Goal: Information Seeking & Learning: Learn about a topic

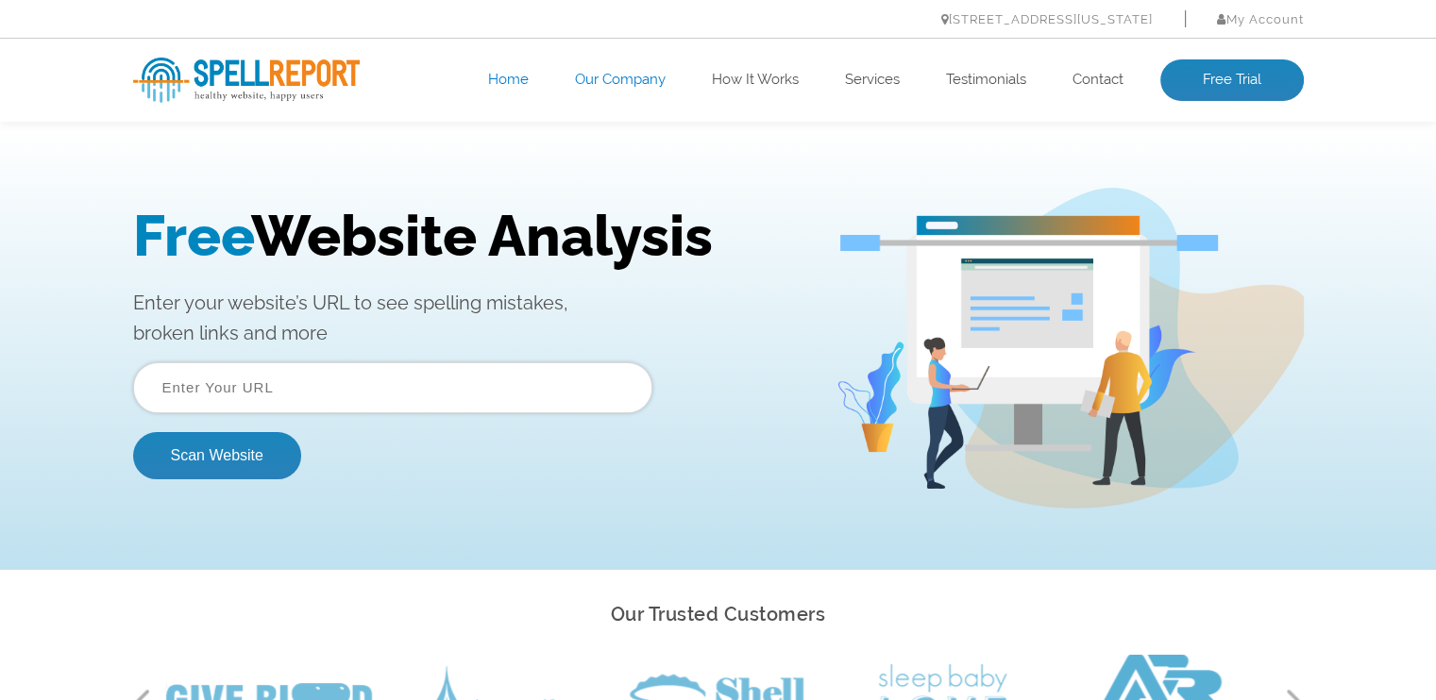
click at [616, 73] on link "Our Company" at bounding box center [620, 80] width 91 height 19
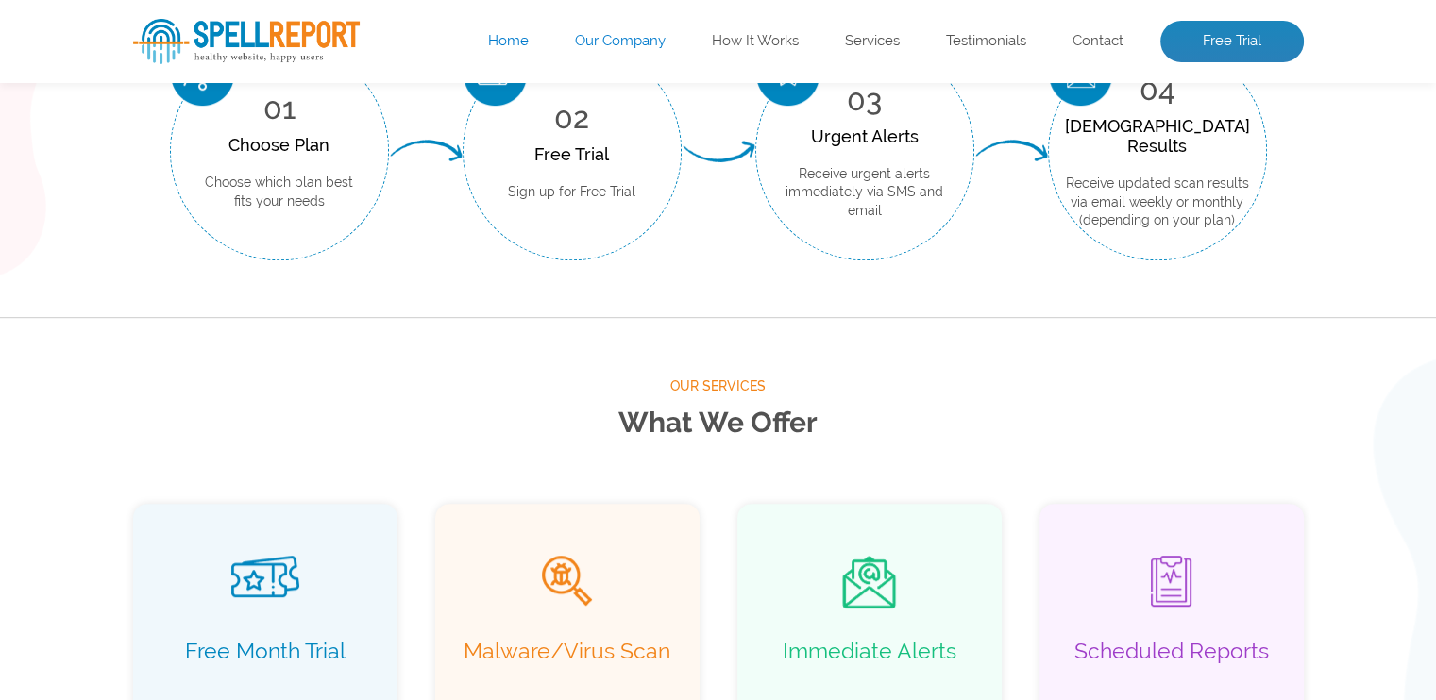
scroll to position [973, 0]
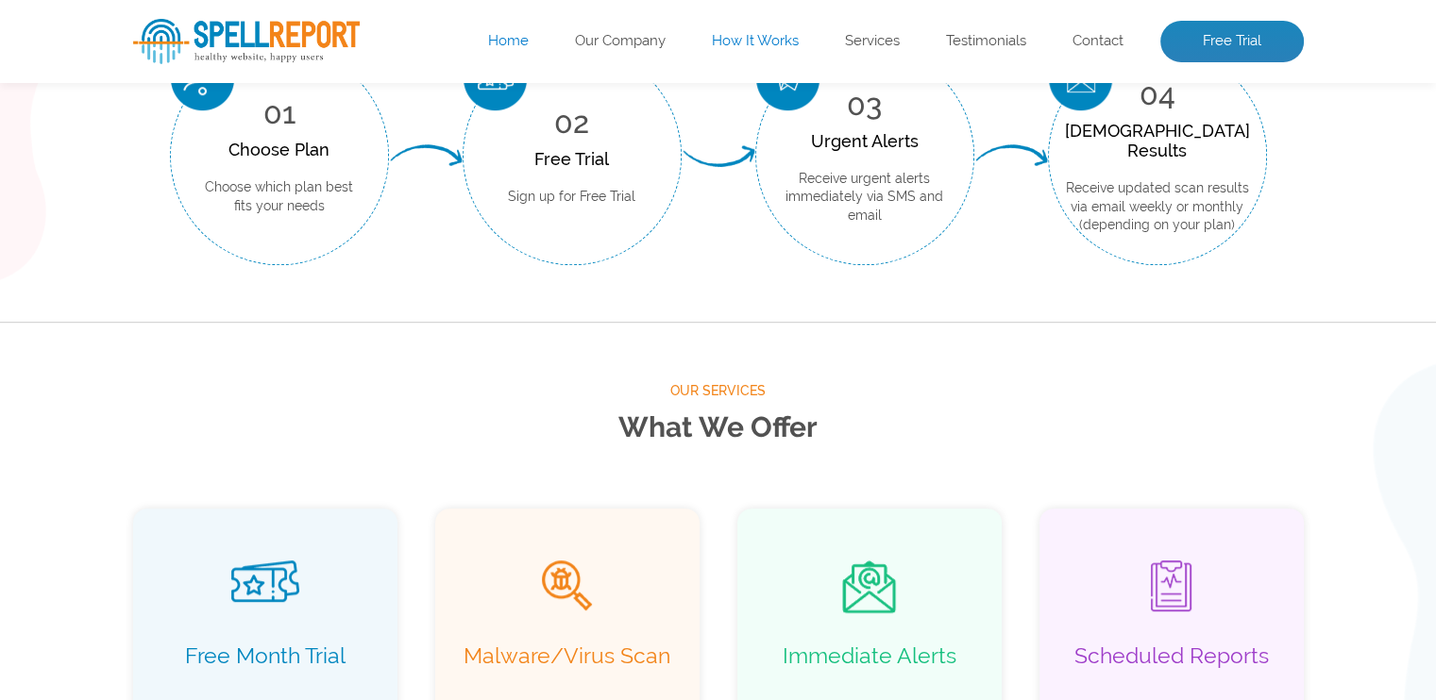
click at [744, 37] on link "How It Works" at bounding box center [755, 41] width 87 height 19
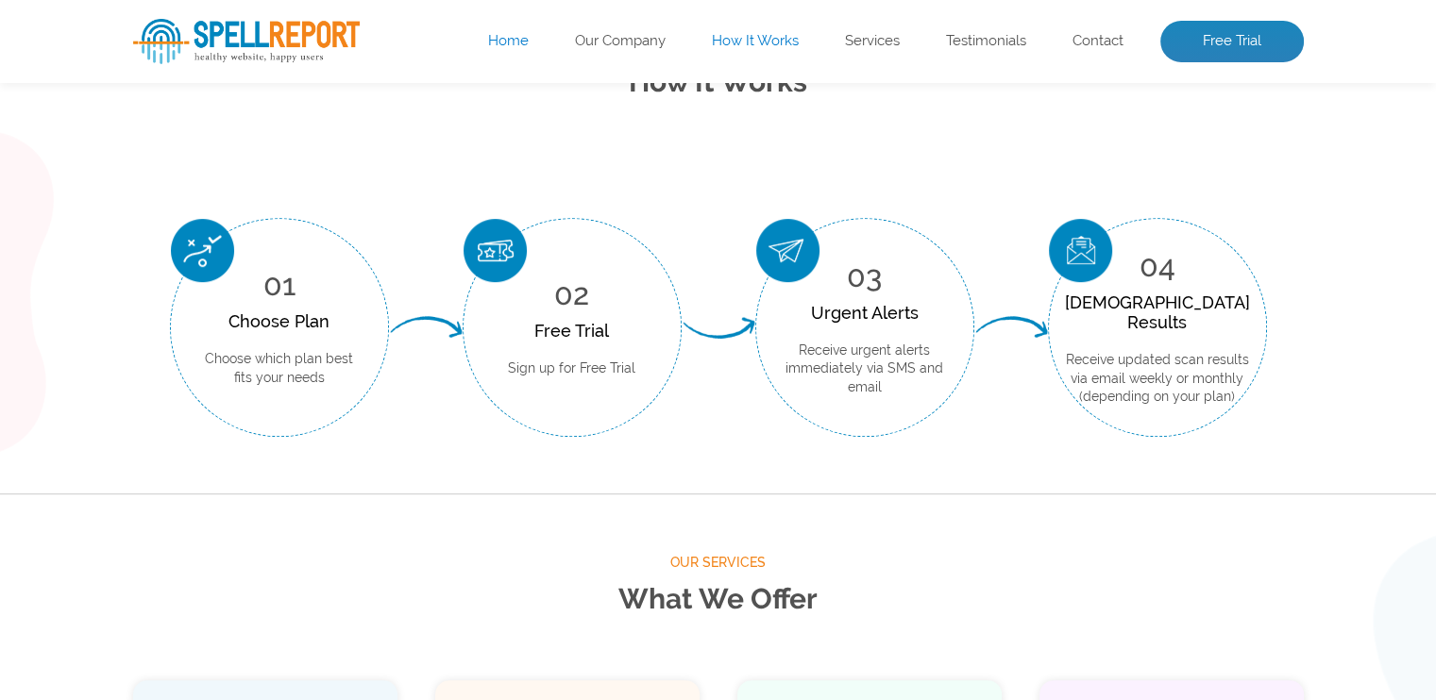
scroll to position [699, 0]
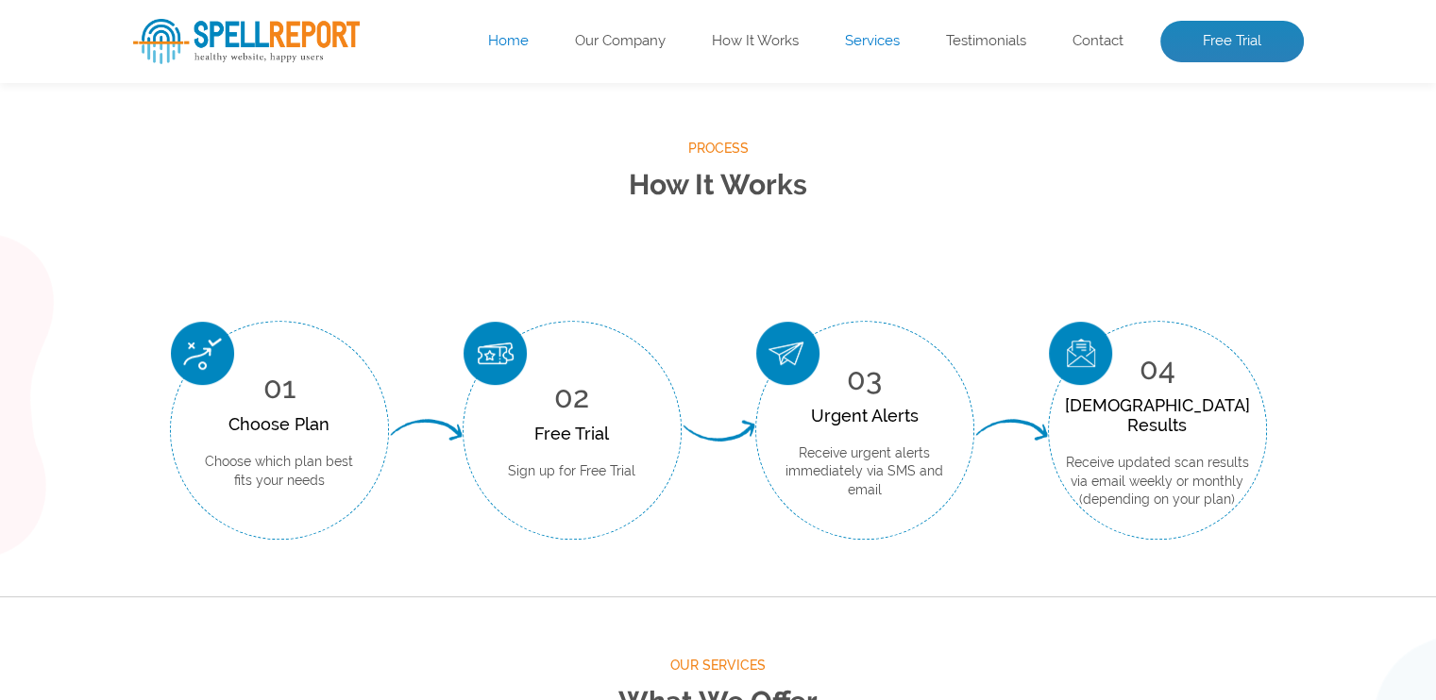
click at [870, 41] on link "Services" at bounding box center [872, 41] width 55 height 19
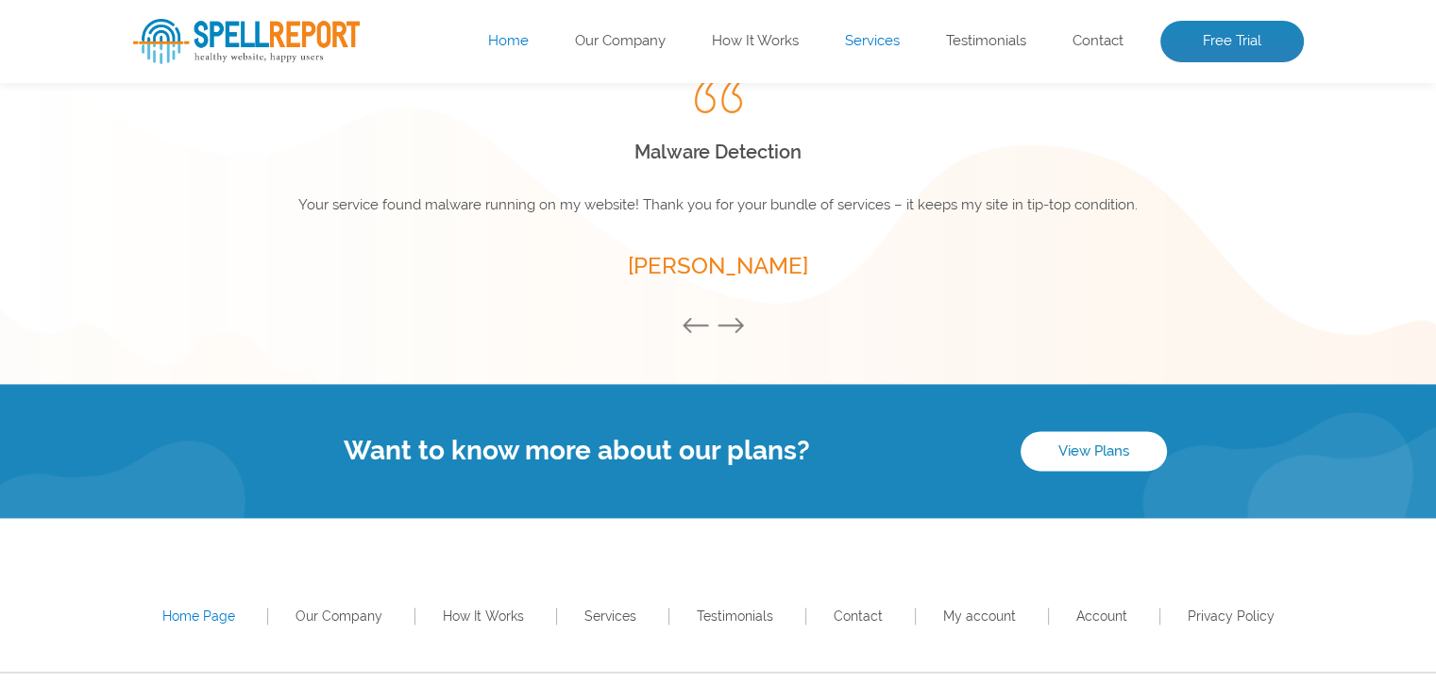
scroll to position [2700, 0]
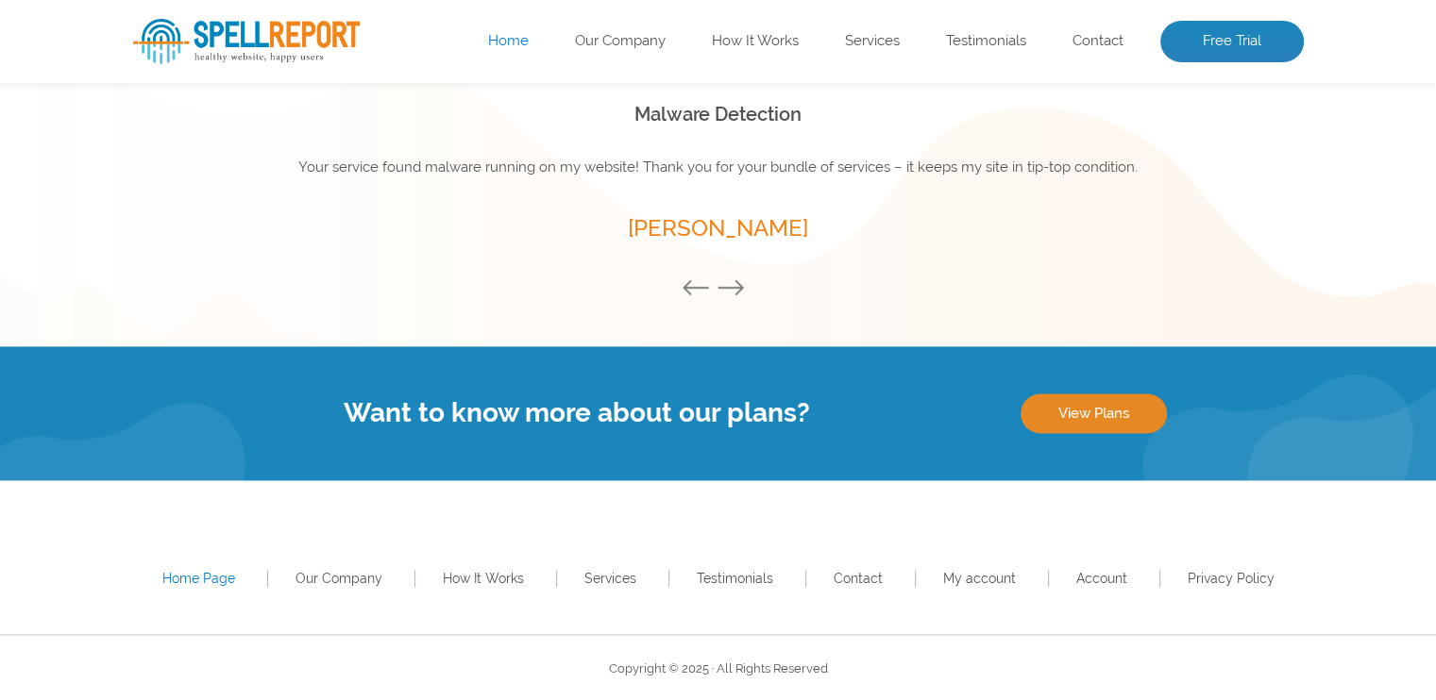
click at [1087, 412] on link "View Plans" at bounding box center [1094, 414] width 146 height 40
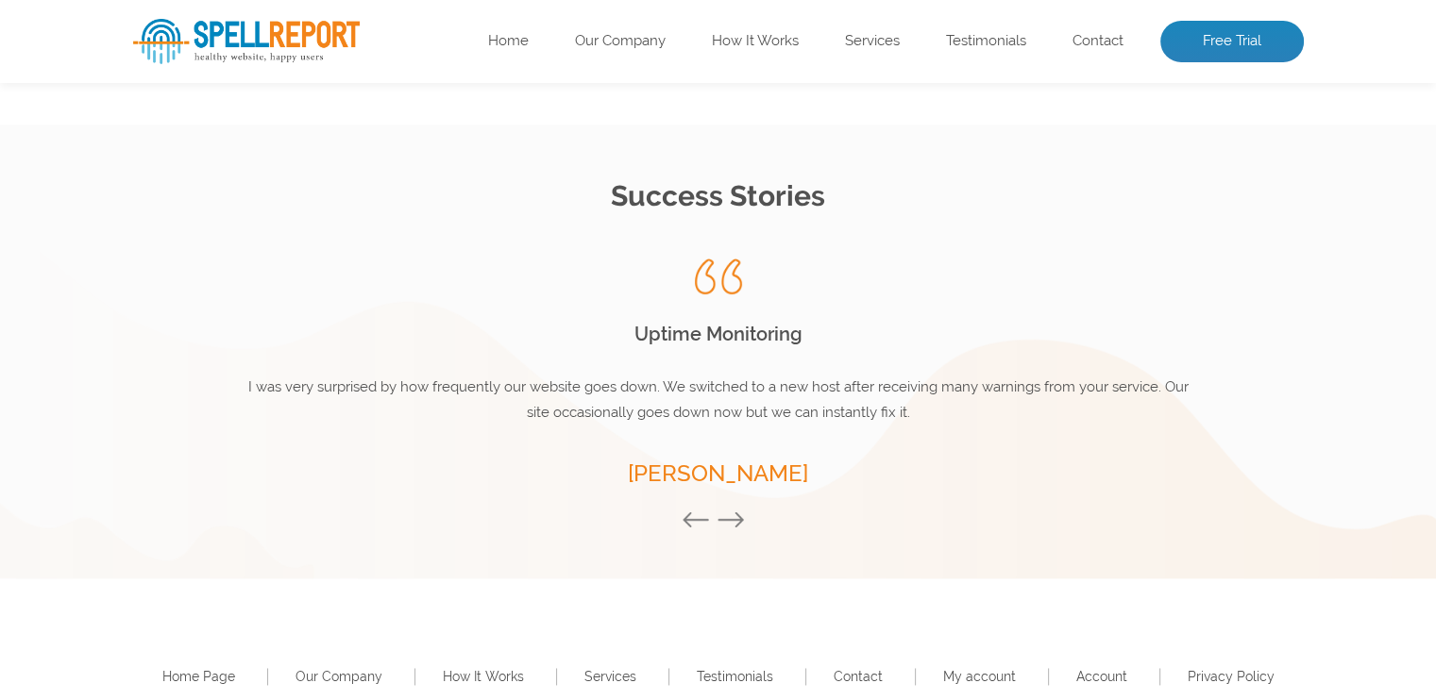
scroll to position [2674, 0]
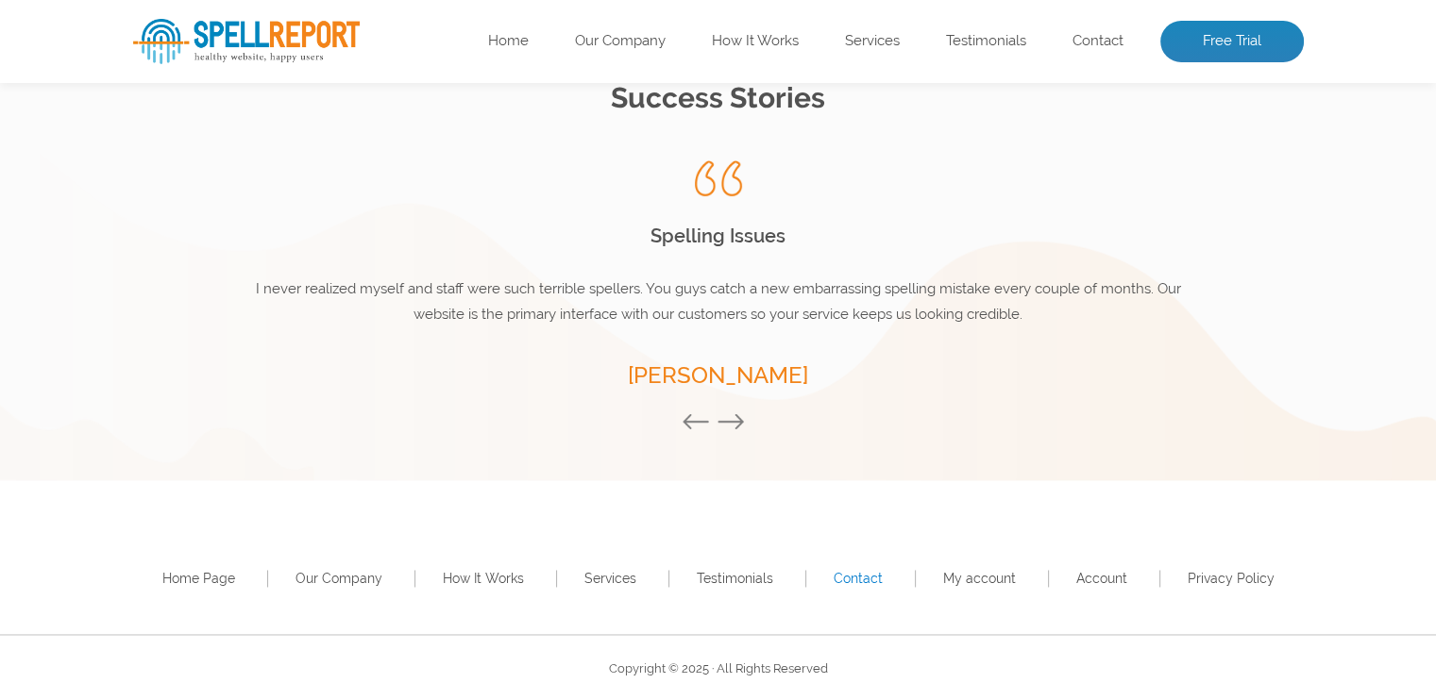
click at [863, 580] on link "Contact" at bounding box center [858, 578] width 49 height 15
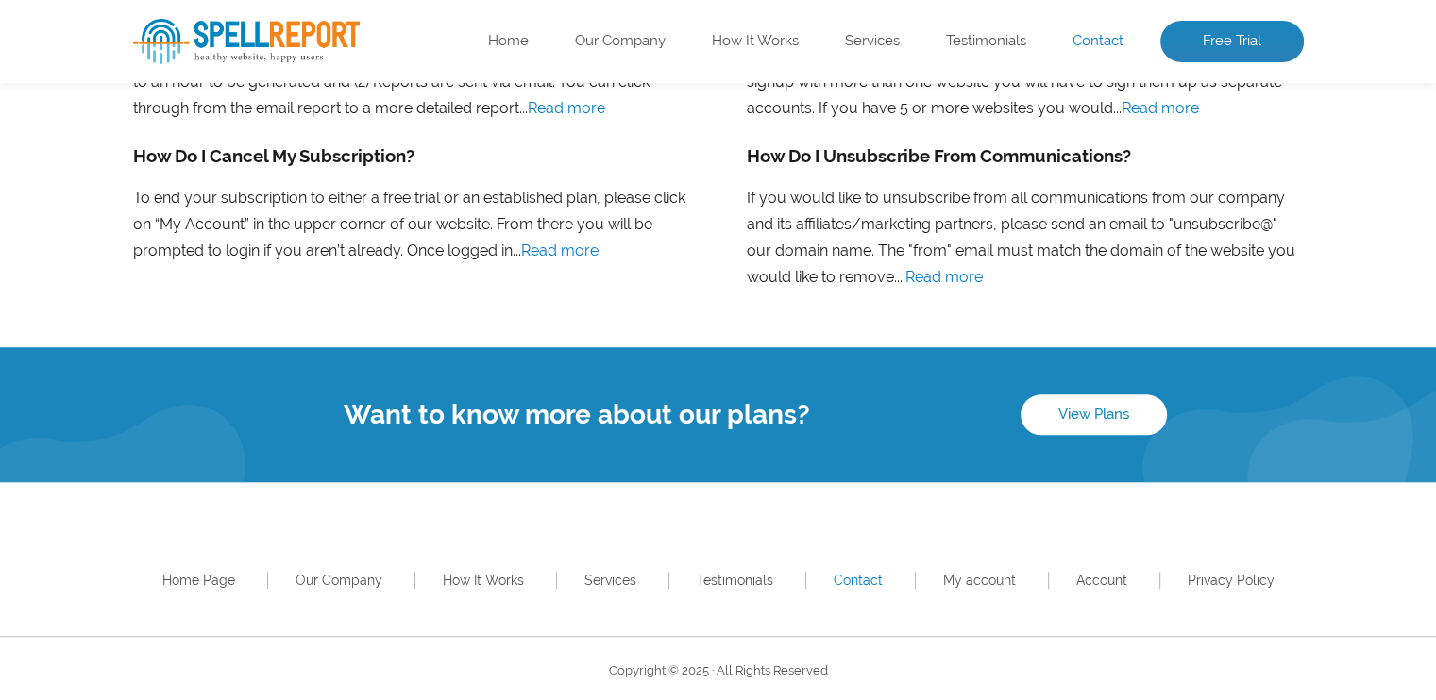
scroll to position [1620, 0]
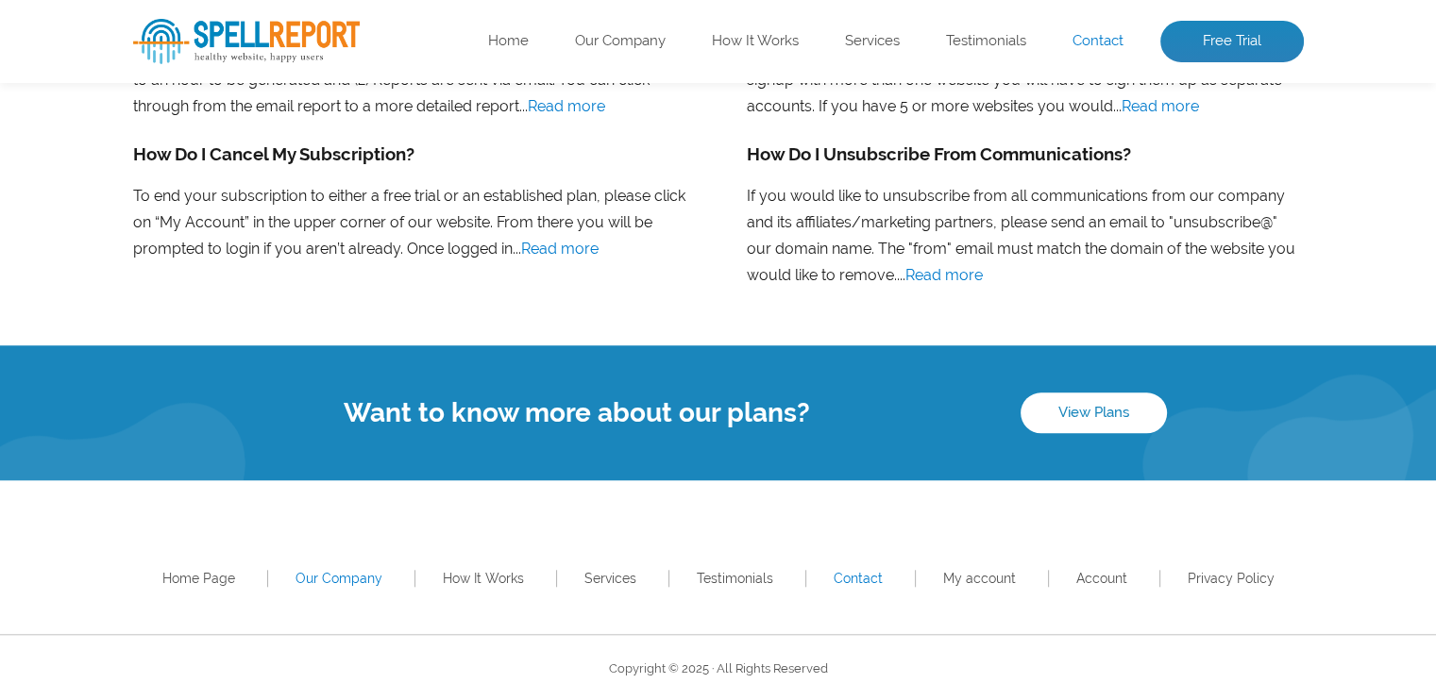
click at [339, 574] on link "Our Company" at bounding box center [338, 578] width 87 height 15
